Goal: Information Seeking & Learning: Learn about a topic

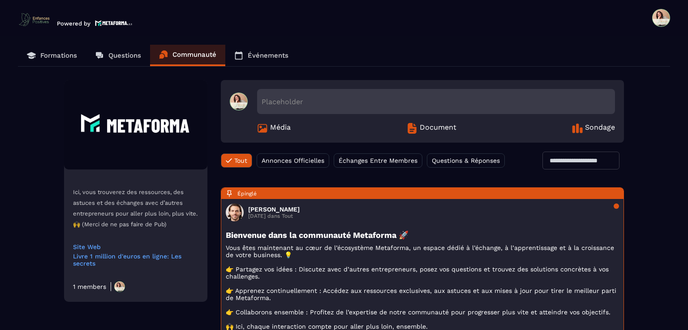
click at [294, 158] on span "Annonces Officielles" at bounding box center [293, 160] width 63 height 7
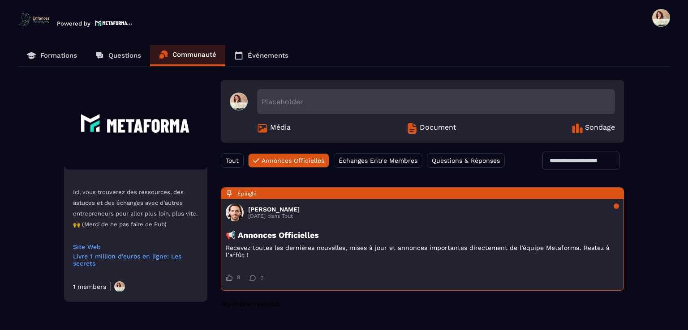
click at [364, 164] on div "Échanges Entre Membres" at bounding box center [378, 161] width 89 height 14
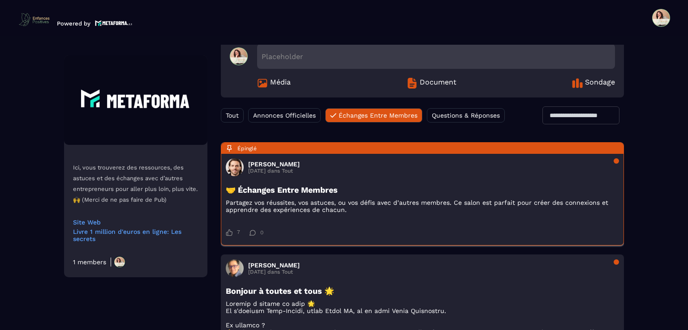
scroll to position [45, 0]
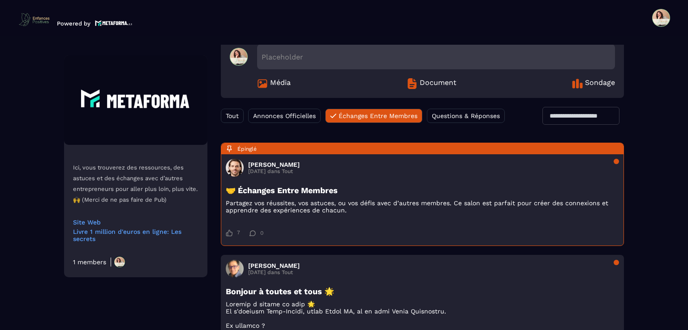
click at [275, 113] on span "Annonces Officielles" at bounding box center [284, 115] width 63 height 7
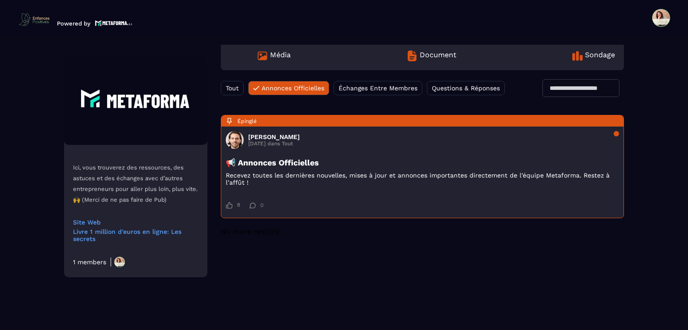
scroll to position [0, 0]
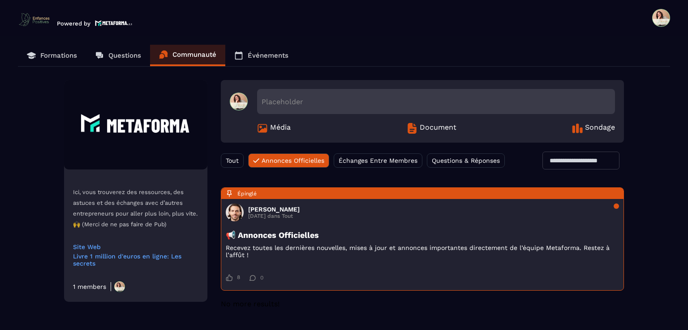
click at [375, 160] on span "Échanges Entre Membres" at bounding box center [378, 160] width 79 height 7
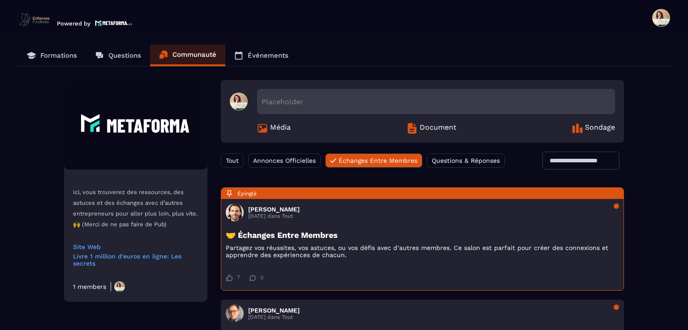
click at [451, 159] on span "Questions & Réponses" at bounding box center [466, 160] width 68 height 7
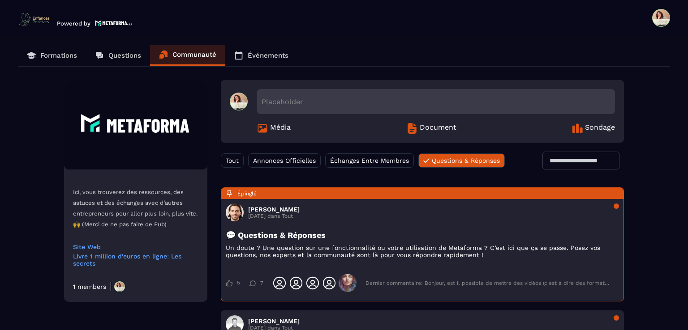
click at [49, 54] on p "Formations" at bounding box center [58, 56] width 37 height 8
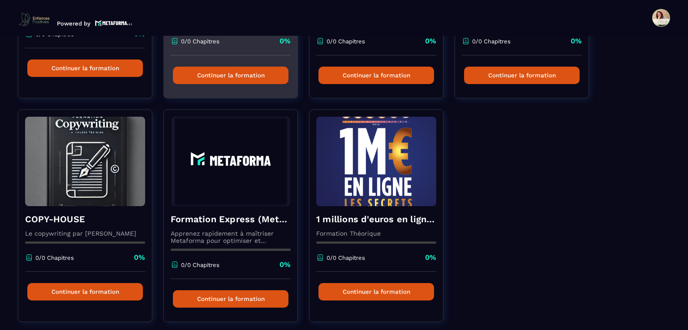
scroll to position [253, 0]
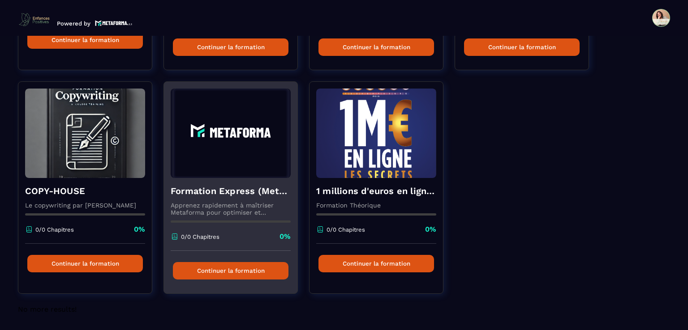
click at [253, 178] on img at bounding box center [231, 134] width 120 height 90
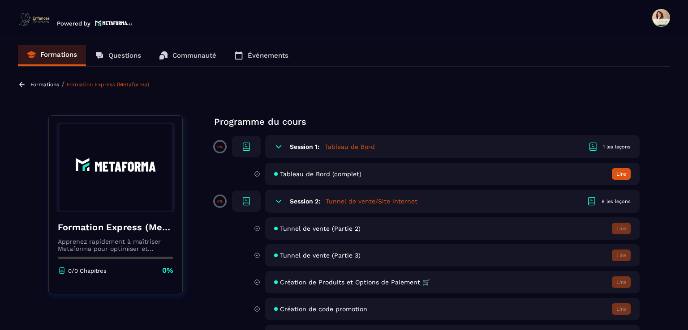
click at [448, 171] on div "Tableau de Bord (complet) Lire" at bounding box center [452, 174] width 374 height 22
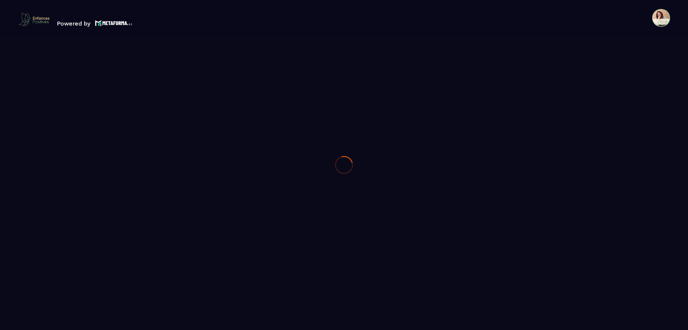
click at [351, 147] on div at bounding box center [344, 165] width 688 height 330
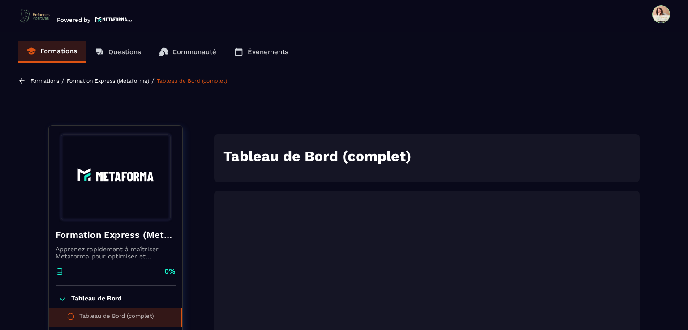
click at [115, 81] on p "Formation Express (Metaforma)" at bounding box center [108, 81] width 82 height 6
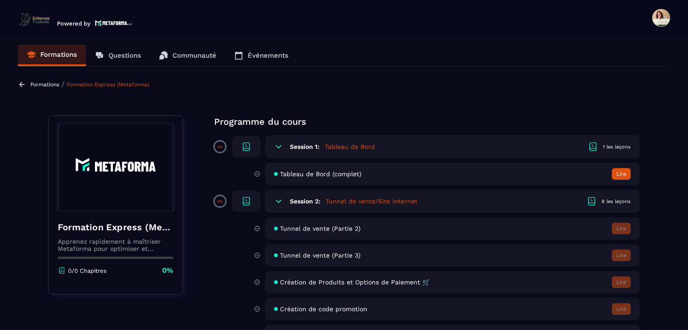
click at [351, 148] on h5 "Tableau de Bord" at bounding box center [350, 146] width 50 height 9
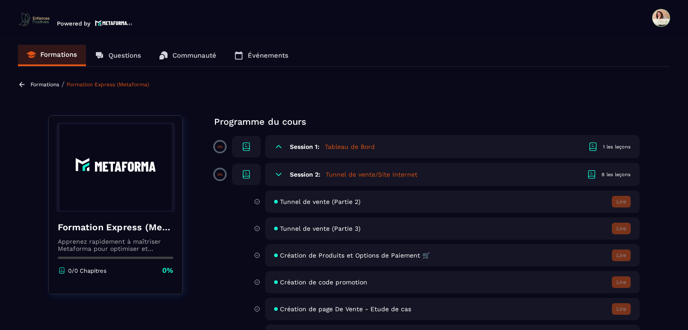
click at [351, 148] on h5 "Tableau de Bord" at bounding box center [350, 146] width 50 height 9
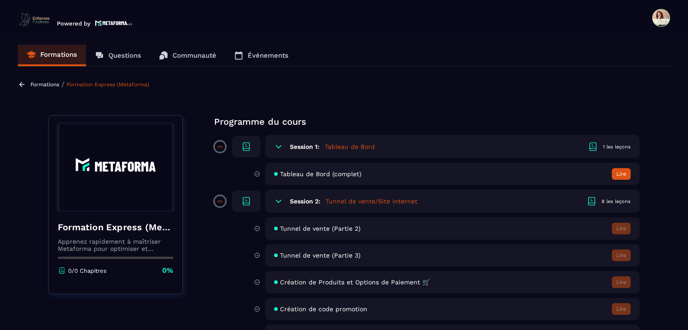
click at [387, 176] on div "Tableau de Bord (complet) Lire" at bounding box center [452, 174] width 374 height 22
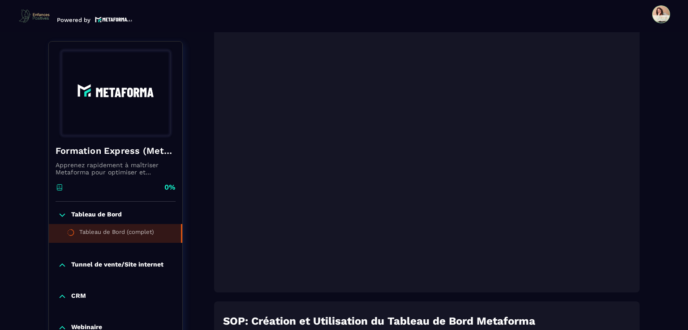
scroll to position [179, 0]
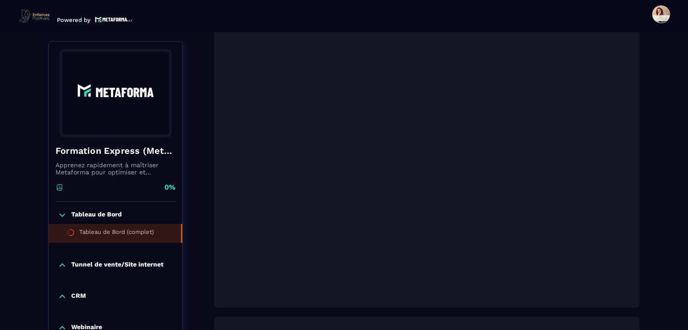
click at [662, 15] on span at bounding box center [661, 14] width 18 height 18
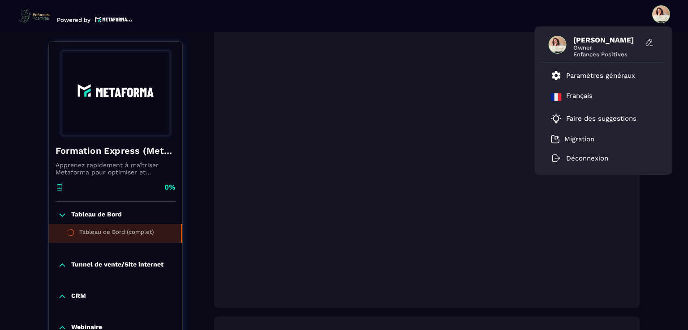
click at [662, 15] on span at bounding box center [661, 14] width 18 height 18
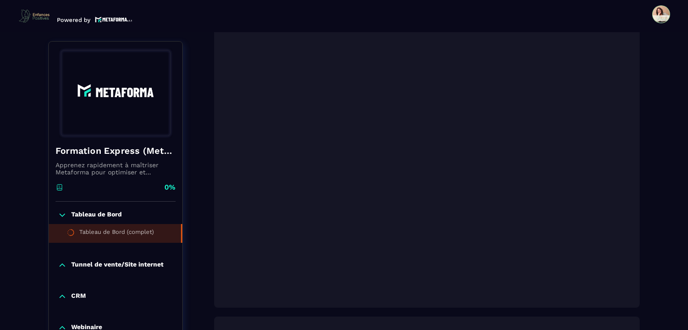
click at [662, 15] on span at bounding box center [661, 14] width 18 height 18
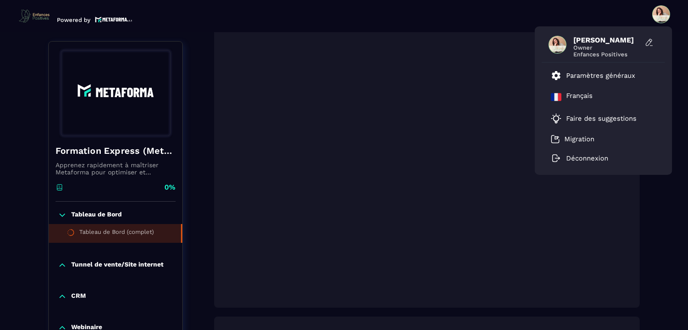
click at [662, 15] on span at bounding box center [661, 14] width 18 height 18
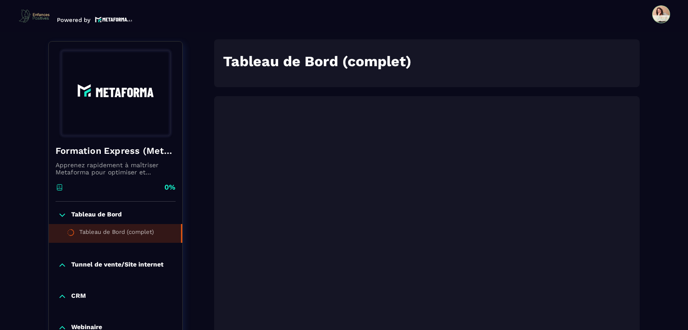
scroll to position [90, 0]
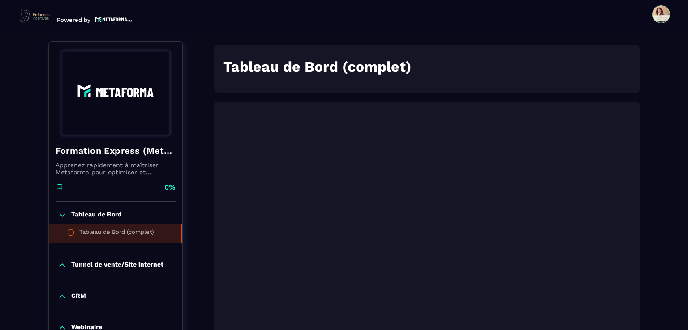
click at [85, 264] on p "Tunnel de vente/Site internet" at bounding box center [117, 265] width 92 height 9
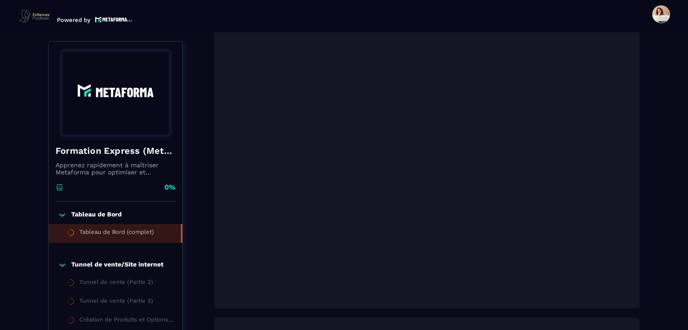
scroll to position [179, 0]
click at [139, 263] on p "Tunnel de vente/Site internet" at bounding box center [117, 265] width 92 height 9
click at [135, 286] on div "Tunnel de vente (Partie 2)" at bounding box center [116, 284] width 74 height 10
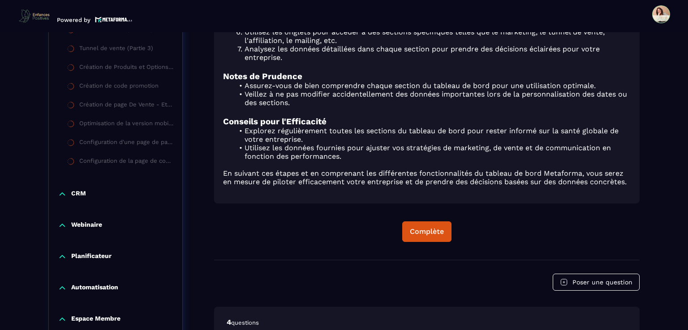
scroll to position [627, 0]
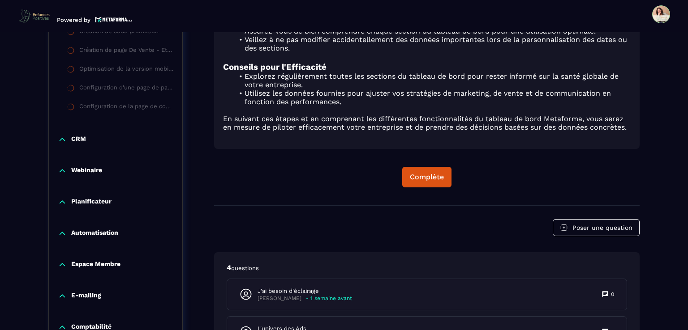
click at [77, 137] on p "CRM" at bounding box center [78, 139] width 15 height 9
click at [93, 164] on div "Webinaire" at bounding box center [115, 173] width 133 height 31
click at [94, 175] on p "Webinaire" at bounding box center [86, 171] width 31 height 9
click at [101, 203] on p "Planificateur" at bounding box center [91, 202] width 40 height 9
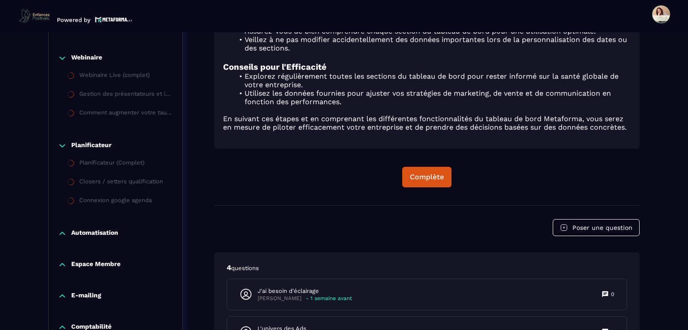
click at [104, 241] on div "Automatisation" at bounding box center [115, 235] width 133 height 31
click at [106, 237] on p "Automatisation" at bounding box center [94, 233] width 47 height 9
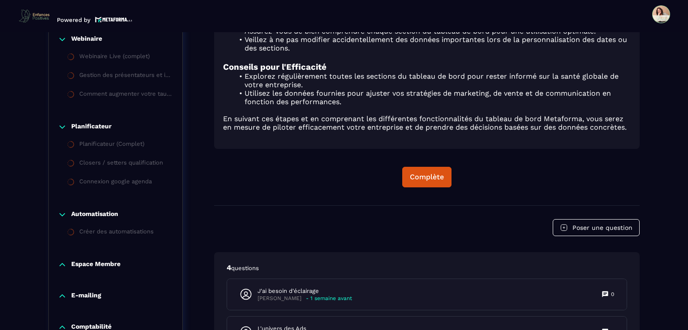
click at [107, 267] on p "Espace Membre" at bounding box center [95, 265] width 49 height 9
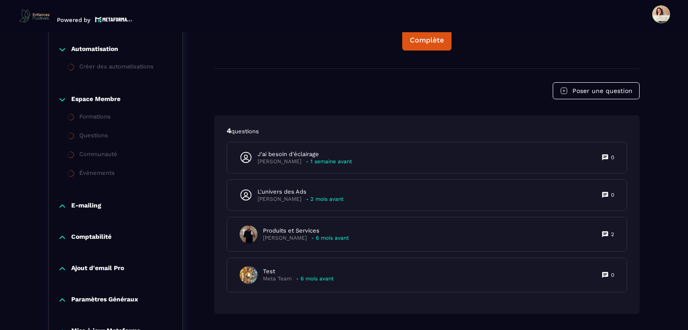
scroll to position [840, 0]
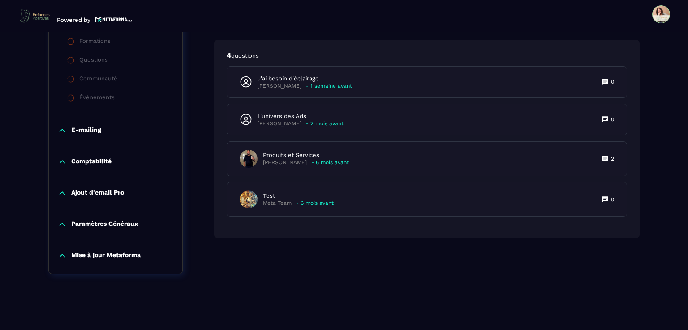
click at [85, 127] on p "E-mailing" at bounding box center [86, 130] width 30 height 9
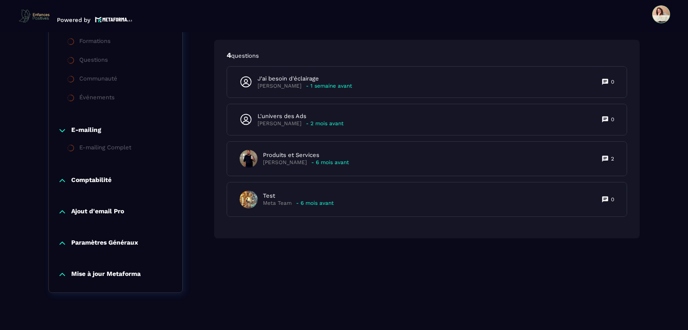
drag, startPoint x: 102, startPoint y: 178, endPoint x: 105, endPoint y: 186, distance: 8.1
click at [102, 179] on p "Comptabilité" at bounding box center [91, 180] width 40 height 9
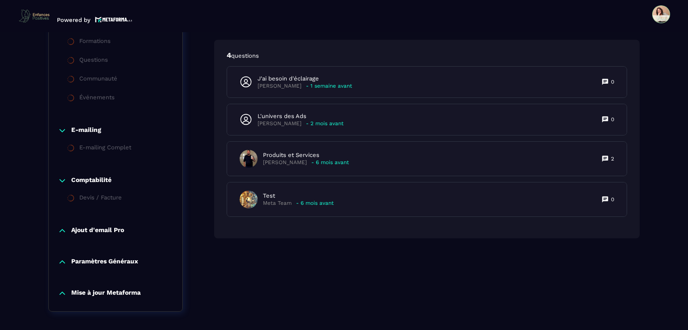
drag, startPoint x: 106, startPoint y: 224, endPoint x: 108, endPoint y: 230, distance: 6.5
click at [107, 226] on div "Ajout d'email Pro" at bounding box center [115, 233] width 133 height 31
drag, startPoint x: 108, startPoint y: 232, endPoint x: 110, endPoint y: 236, distance: 4.7
click at [109, 236] on div "Ajout d'email Pro" at bounding box center [115, 233] width 133 height 31
click at [104, 233] on p "Ajout d'email Pro" at bounding box center [97, 231] width 53 height 9
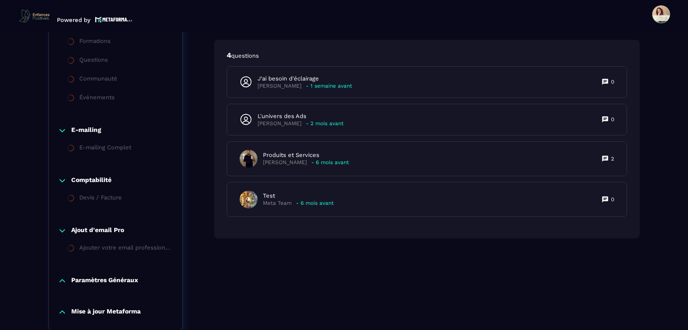
drag, startPoint x: 107, startPoint y: 277, endPoint x: 107, endPoint y: 281, distance: 4.5
click at [107, 277] on p "Paramètres Généraux" at bounding box center [104, 281] width 67 height 9
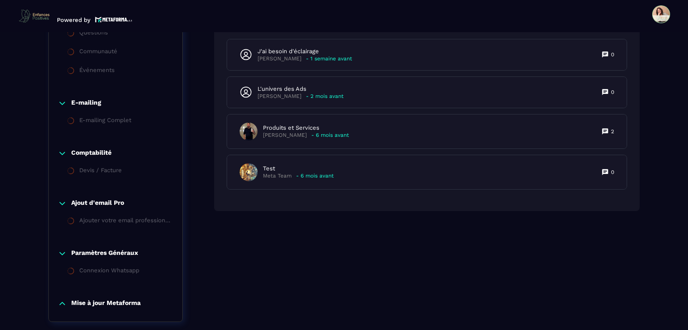
scroll to position [915, 0]
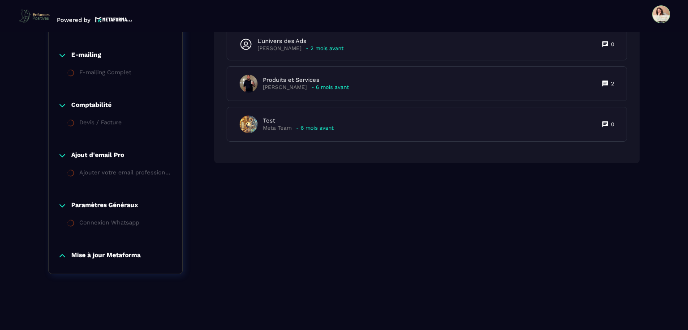
click at [106, 255] on p "Mise à jour Metaforma" at bounding box center [105, 256] width 69 height 9
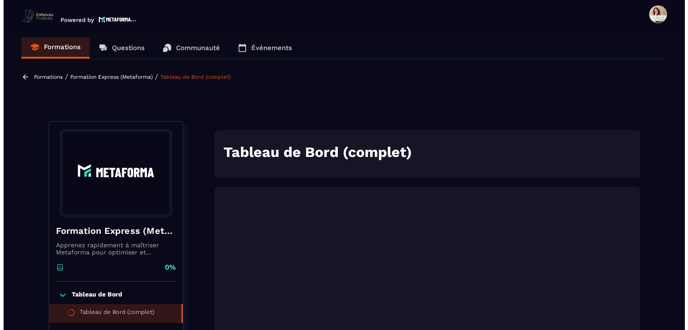
scroll to position [0, 0]
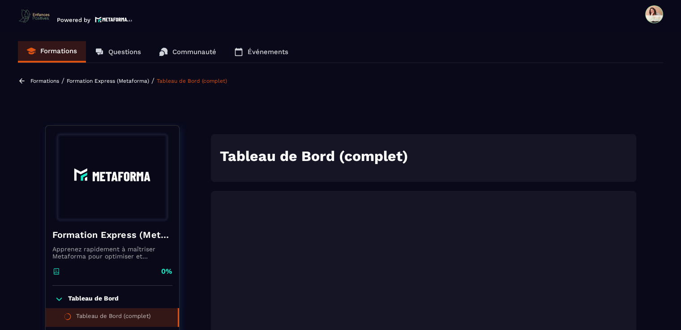
click at [122, 78] on p "Formation Express (Metaforma)" at bounding box center [108, 81] width 82 height 6
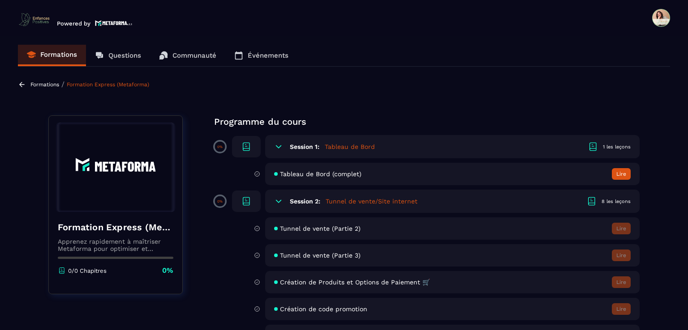
click at [56, 51] on p "Formations" at bounding box center [58, 55] width 37 height 8
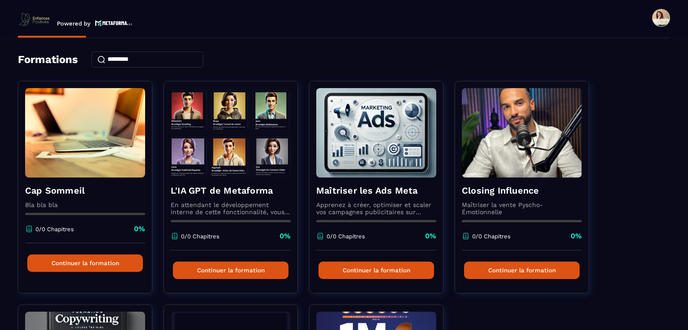
scroll to position [29, 0]
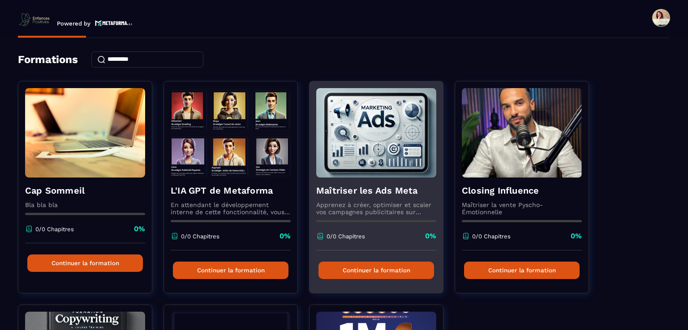
click at [391, 146] on img at bounding box center [376, 133] width 120 height 90
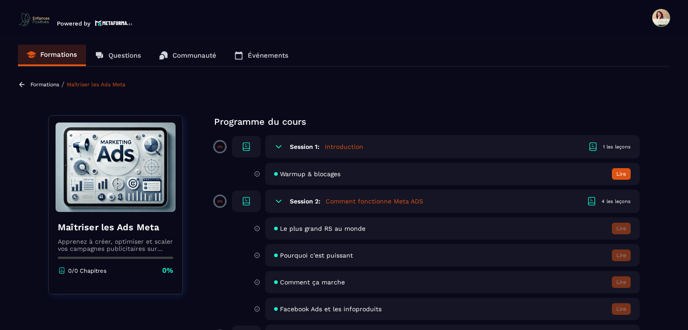
click at [622, 176] on button "Lire" at bounding box center [621, 174] width 19 height 12
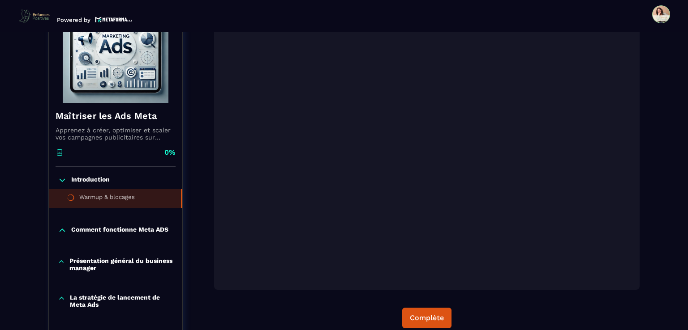
scroll to position [173, 0]
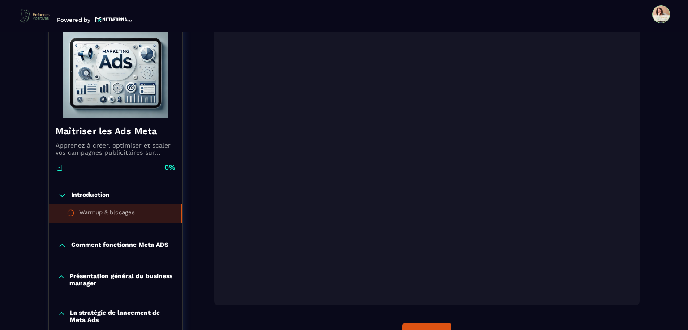
click at [646, 155] on div "Formations / Maîtriser les Ads Meta / Warmup & blocages Maîtriser les Ads Meta …" at bounding box center [344, 175] width 652 height 545
click at [115, 241] on p "Comment fonctionne Meta ADS" at bounding box center [119, 245] width 97 height 9
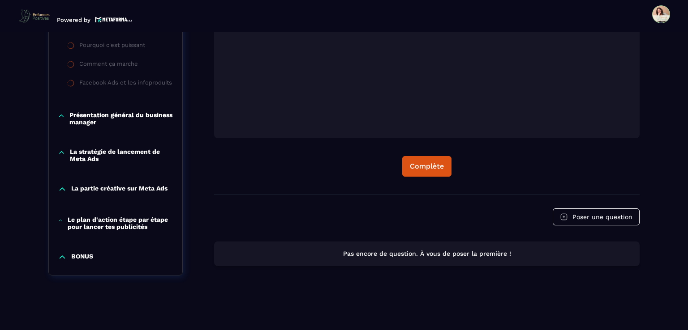
scroll to position [342, 0]
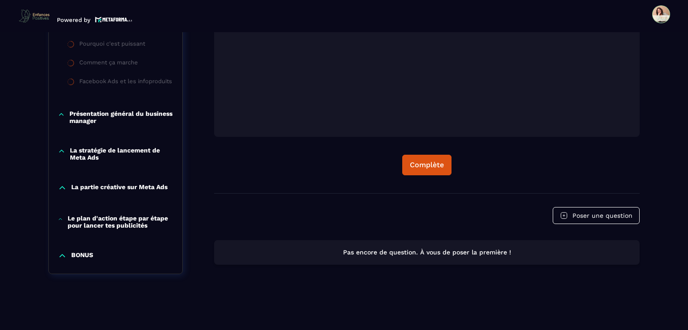
click at [77, 116] on p "Présentation général du business manager" at bounding box center [121, 117] width 104 height 14
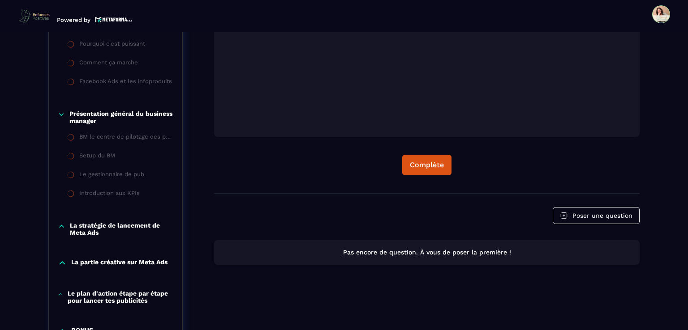
click at [103, 230] on p "La stratégie de lancement de Meta Ads" at bounding box center [121, 229] width 103 height 14
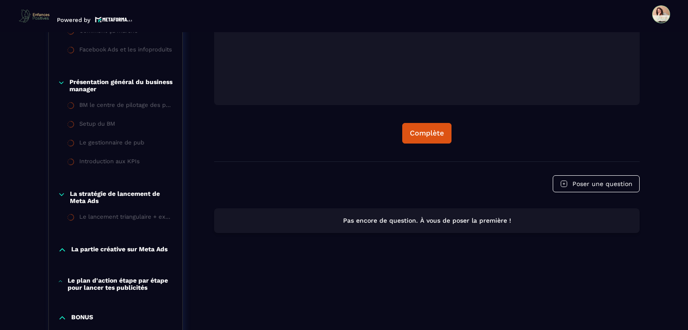
scroll to position [431, 0]
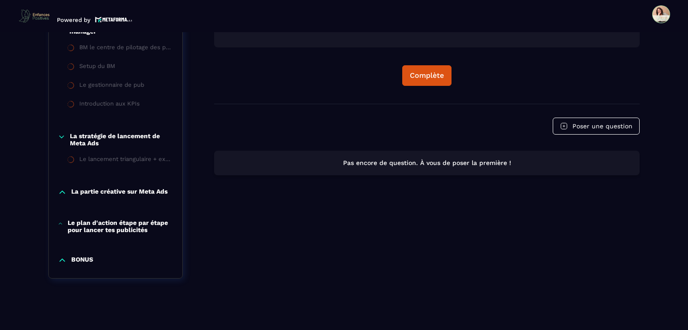
click at [93, 191] on p "La partie créative sur Meta Ads" at bounding box center [119, 192] width 96 height 9
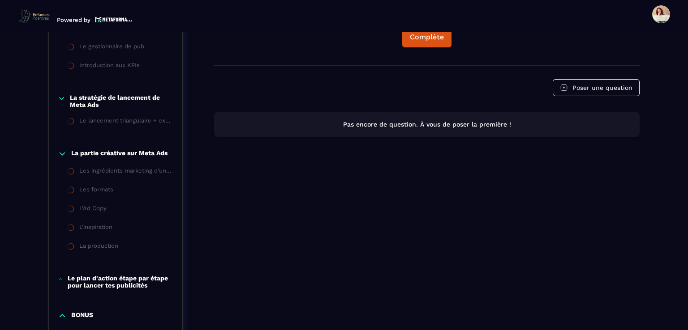
scroll to position [521, 0]
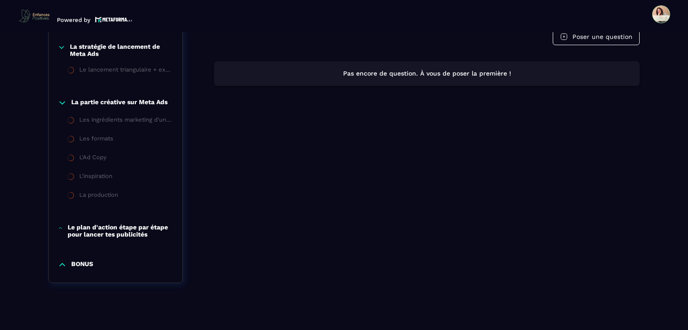
click at [107, 232] on p "Le plan d'action étape par étape pour lancer tes publicités" at bounding box center [121, 231] width 106 height 14
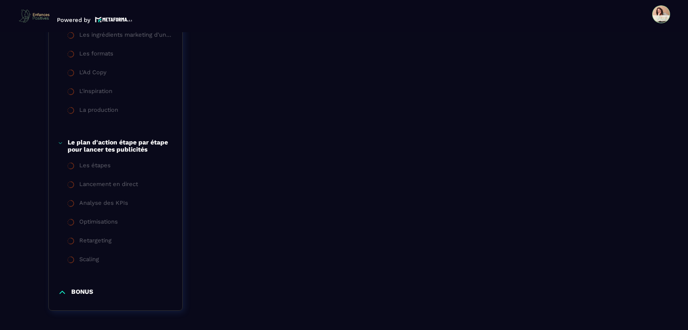
scroll to position [643, 0]
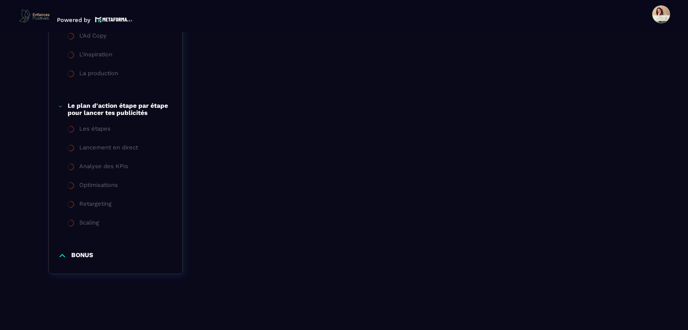
click at [80, 249] on div "BONUS" at bounding box center [115, 258] width 133 height 31
click at [87, 254] on p "BONUS" at bounding box center [82, 256] width 22 height 9
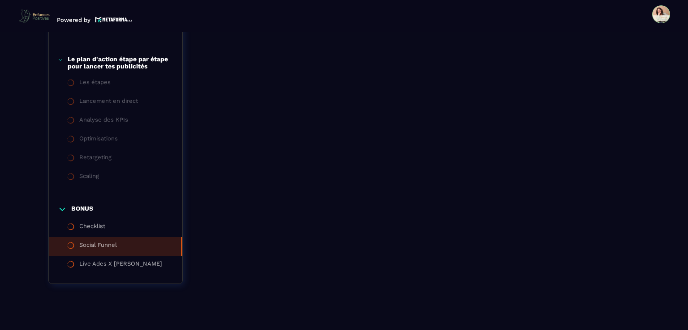
scroll to position [699, 0]
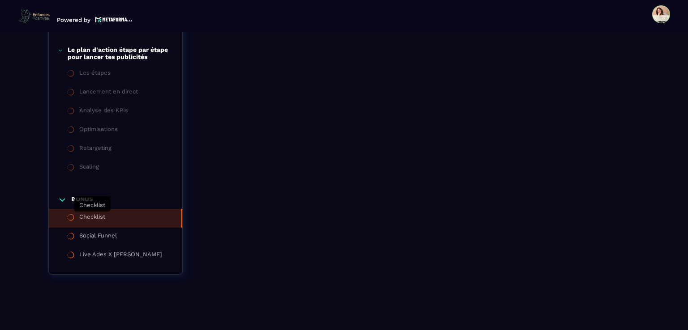
click at [95, 220] on div "Checklist" at bounding box center [92, 219] width 26 height 10
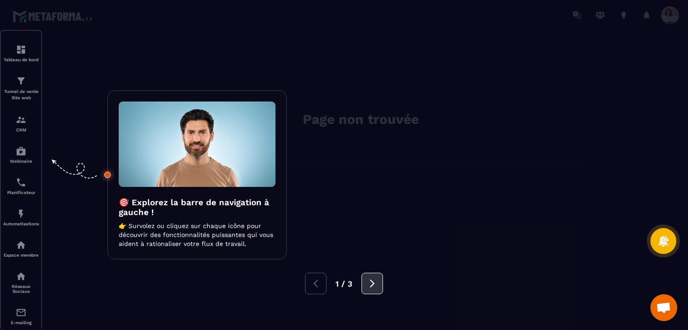
click at [366, 280] on button at bounding box center [371, 283] width 21 height 21
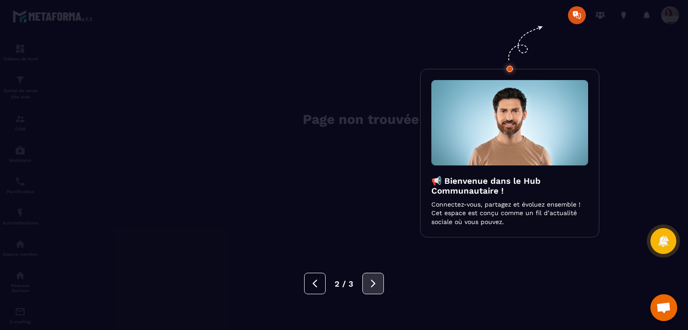
click at [369, 283] on icon at bounding box center [373, 284] width 10 height 10
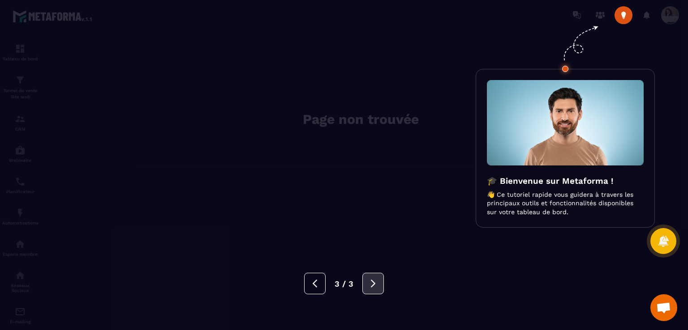
click at [369, 283] on icon at bounding box center [373, 284] width 10 height 10
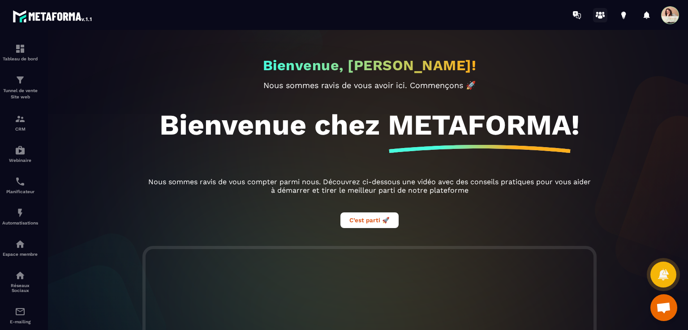
click at [599, 17] on icon at bounding box center [600, 17] width 4 height 4
